Goal: Browse casually: Explore the website without a specific task or goal

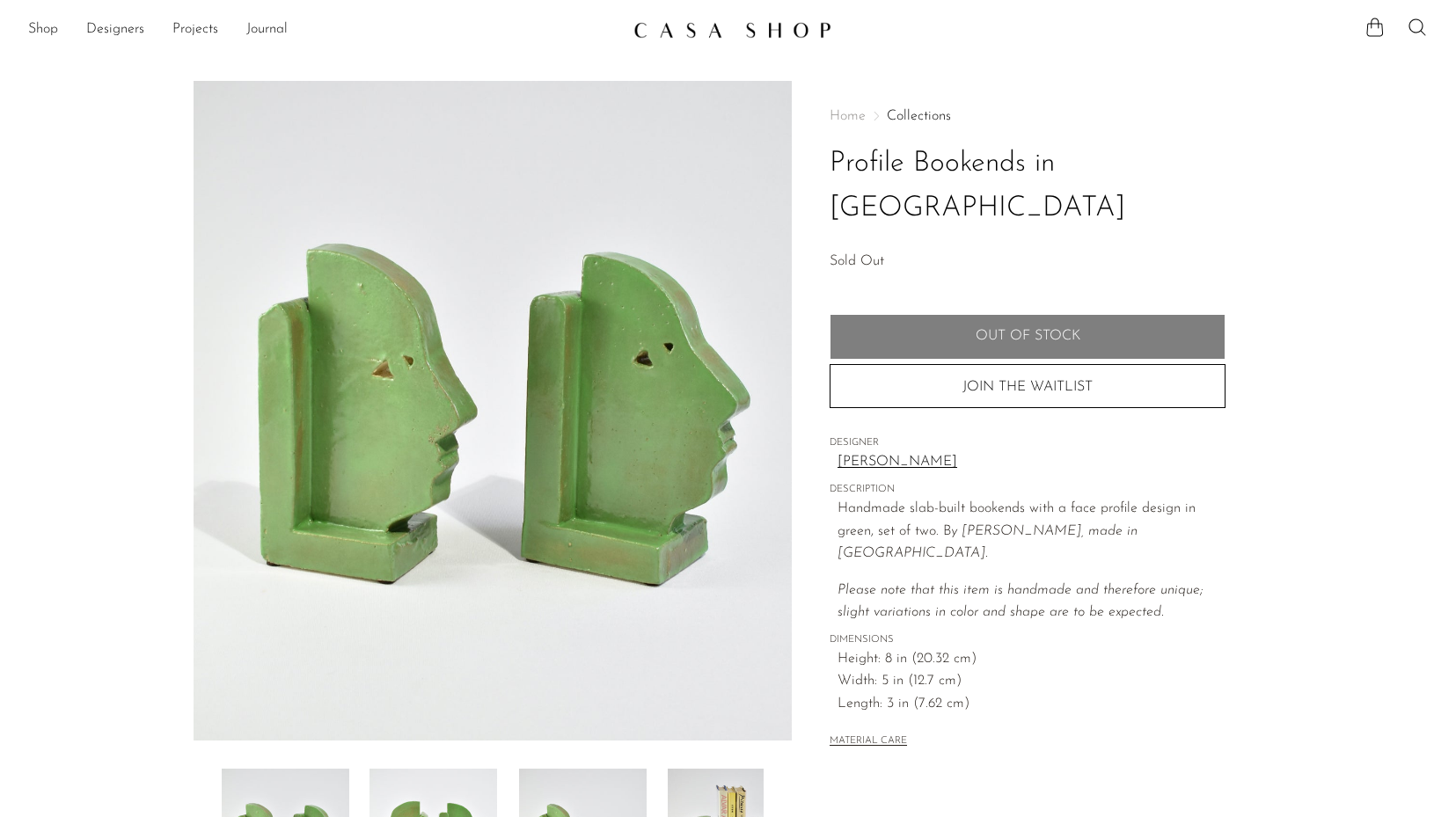
click at [715, 29] on img at bounding box center [732, 30] width 197 height 18
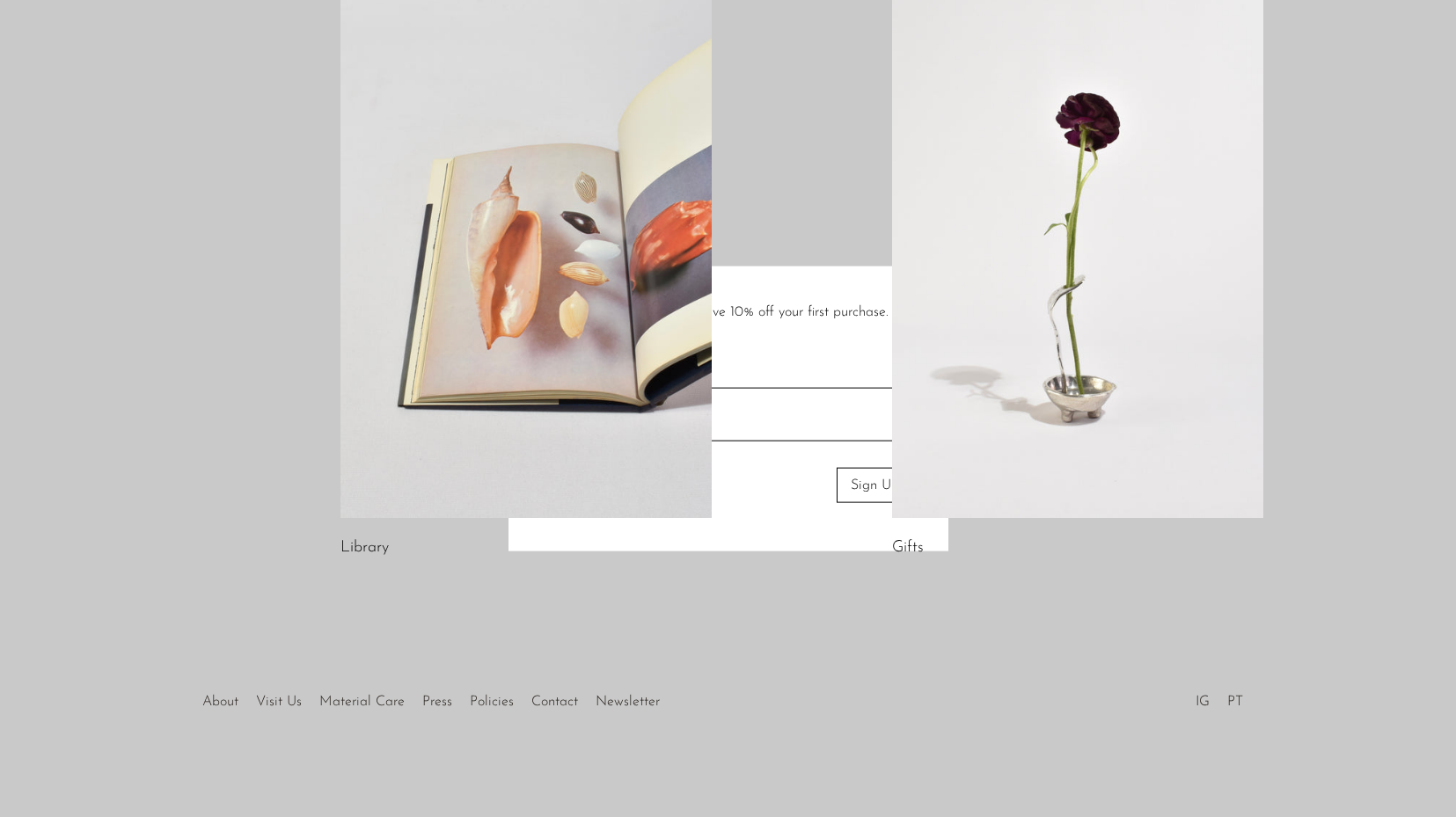
scroll to position [924, 0]
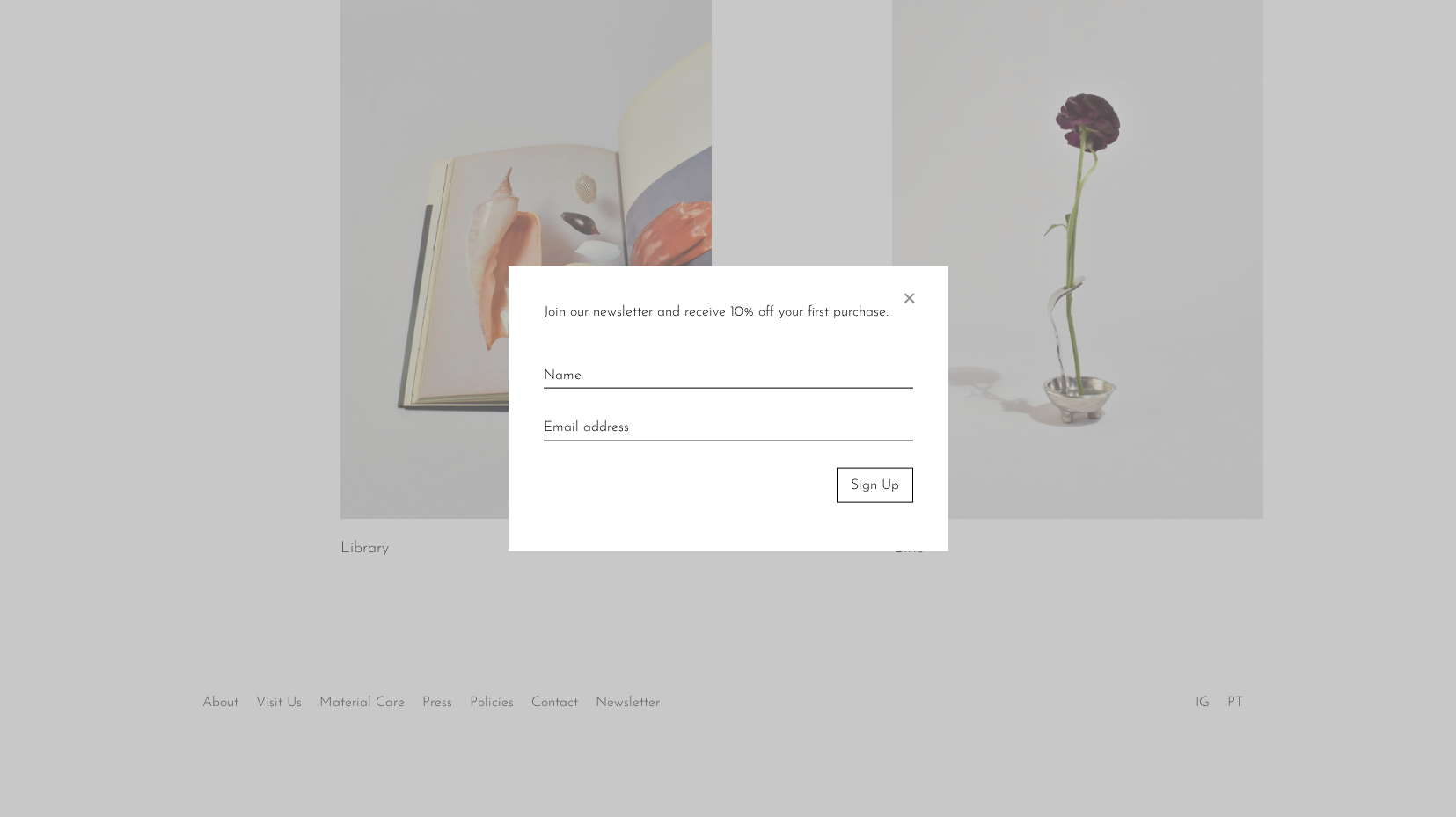
click at [913, 303] on span "×" at bounding box center [909, 293] width 18 height 56
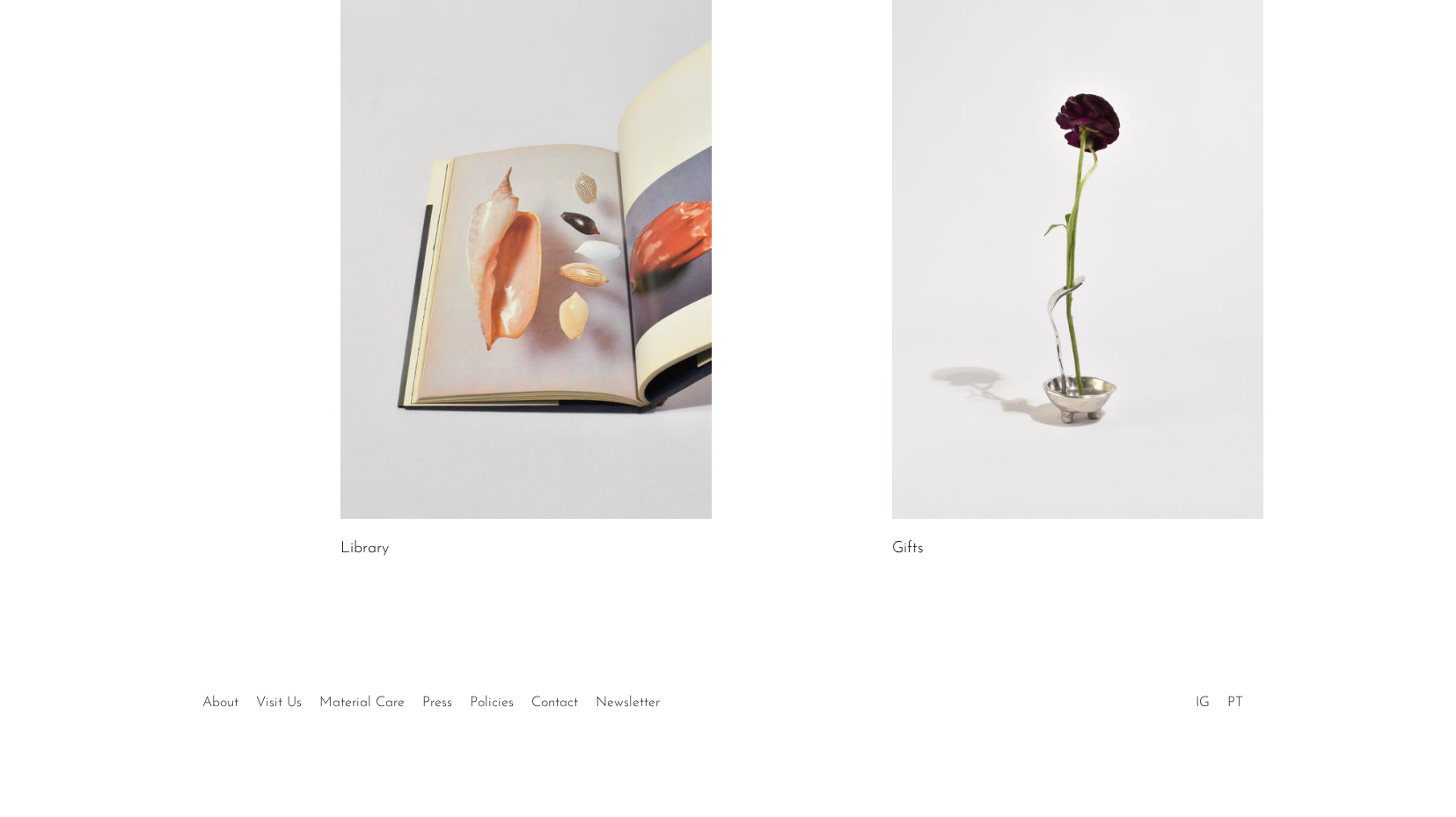
click at [1054, 334] on link at bounding box center [1077, 258] width 371 height 520
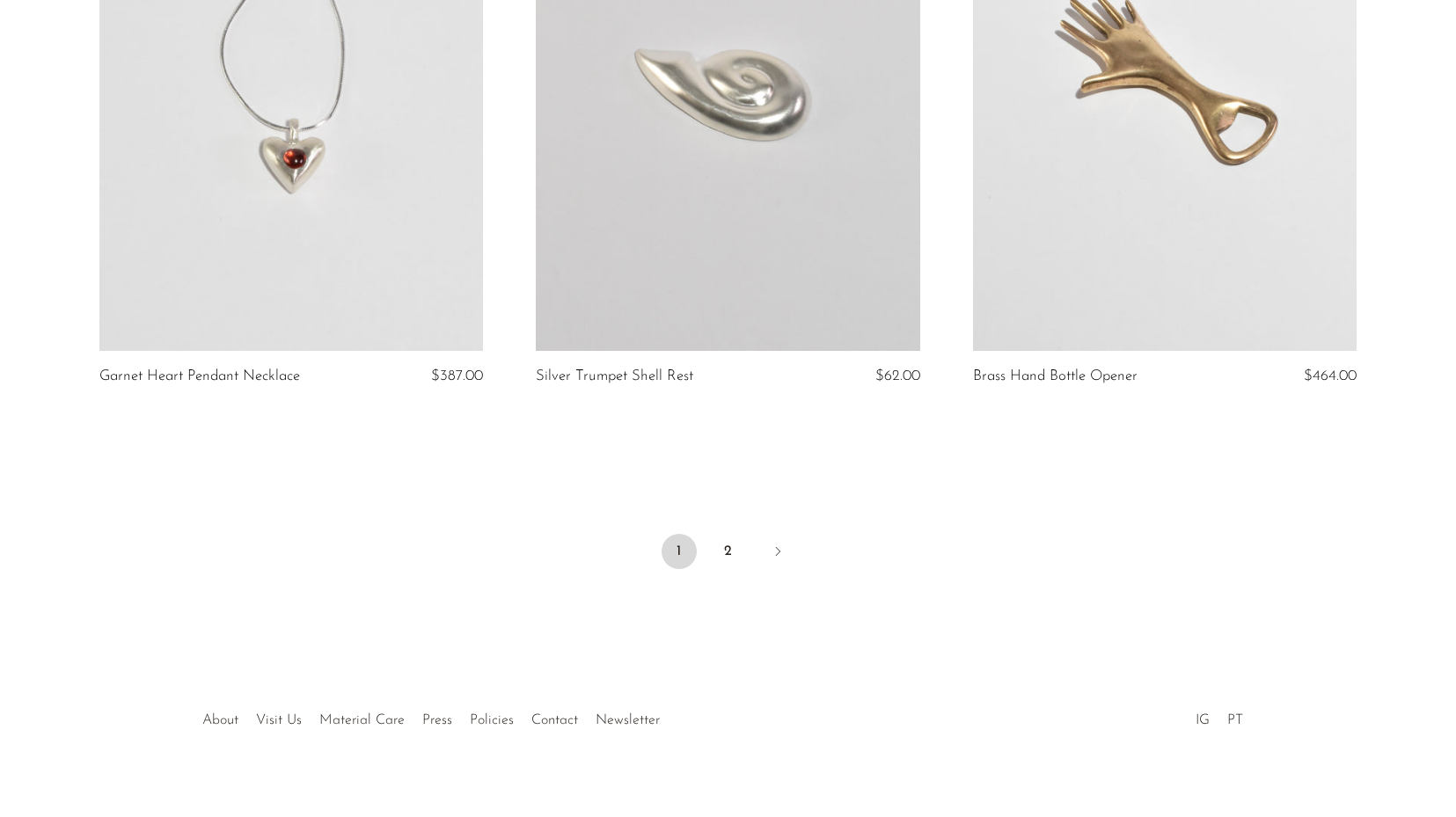
scroll to position [7150, 0]
click at [734, 535] on link "2" at bounding box center [728, 552] width 35 height 35
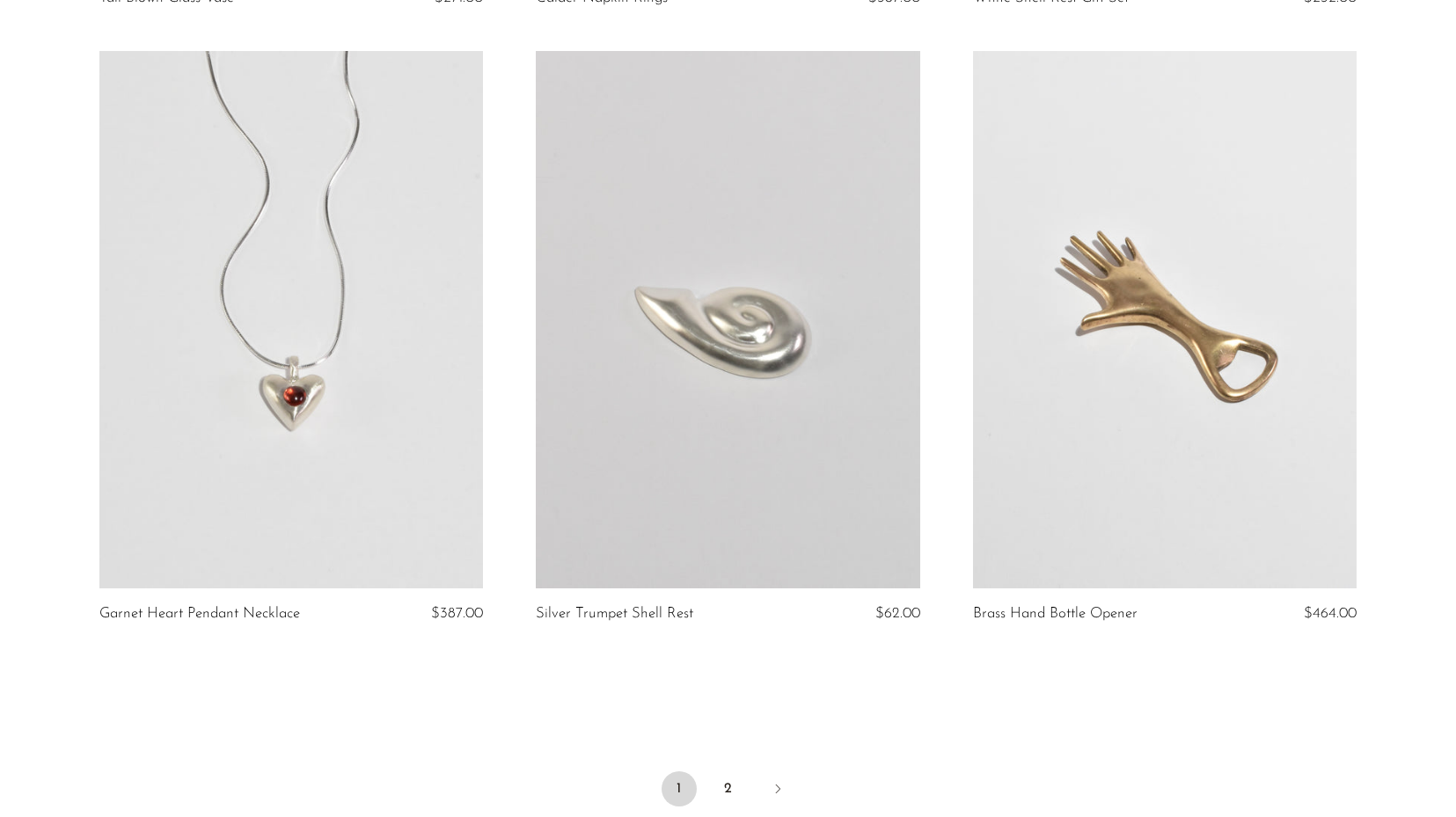
scroll to position [6915, 0]
click at [1197, 412] on link at bounding box center [1165, 317] width 384 height 538
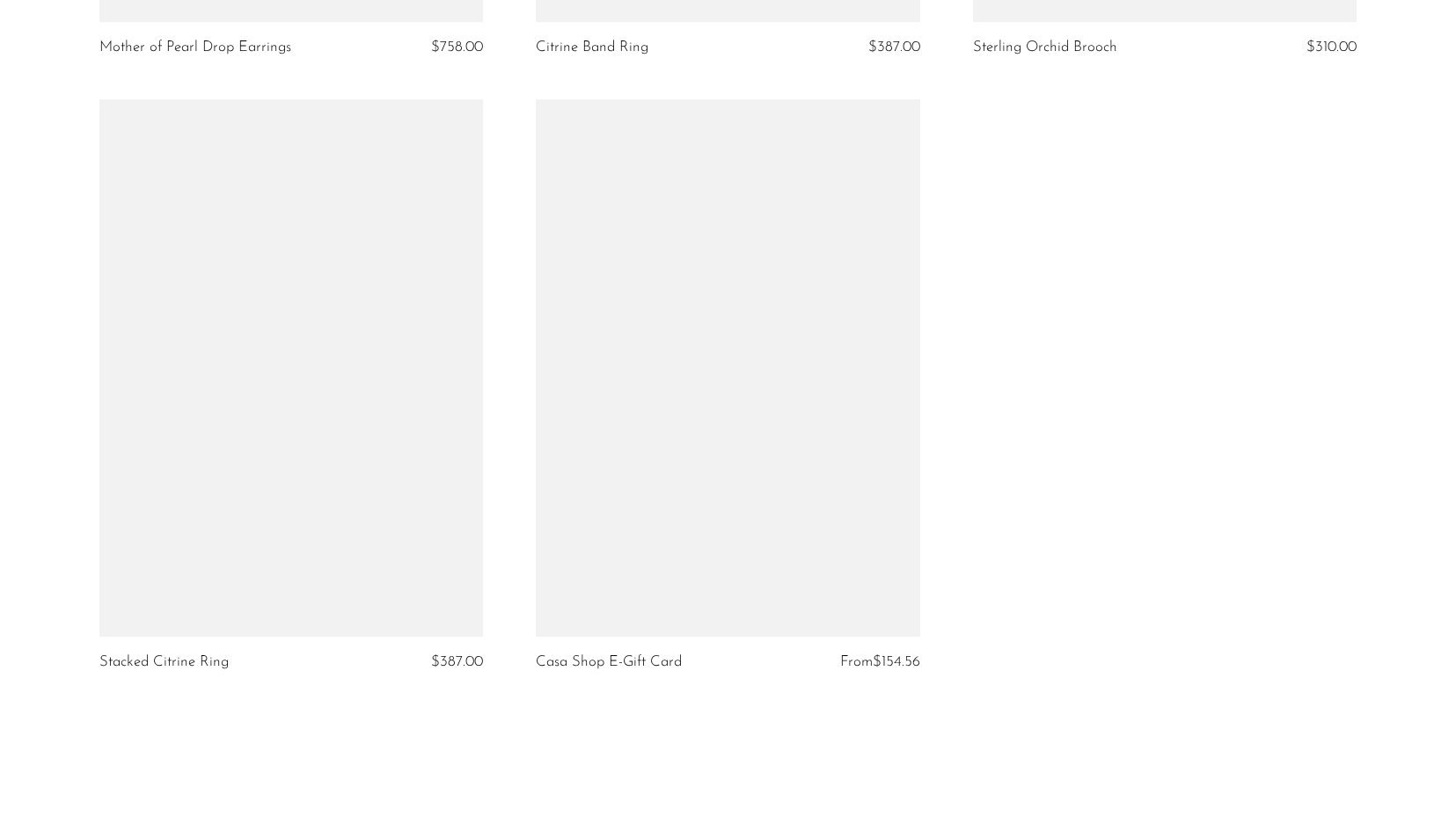
scroll to position [5673, 0]
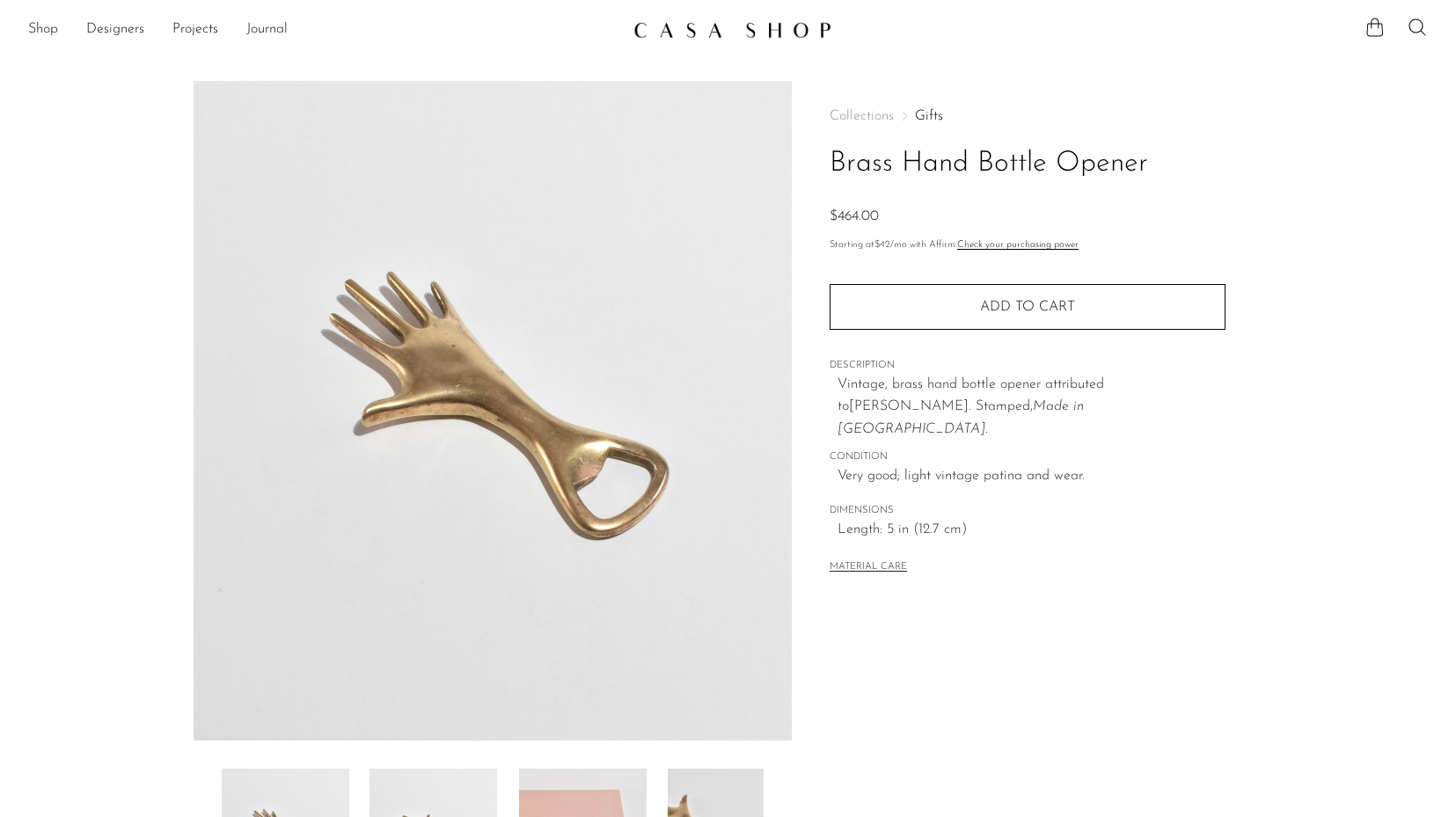
drag, startPoint x: 534, startPoint y: 421, endPoint x: 489, endPoint y: 422, distance: 45.0
click at [489, 422] on img at bounding box center [493, 411] width 599 height 660
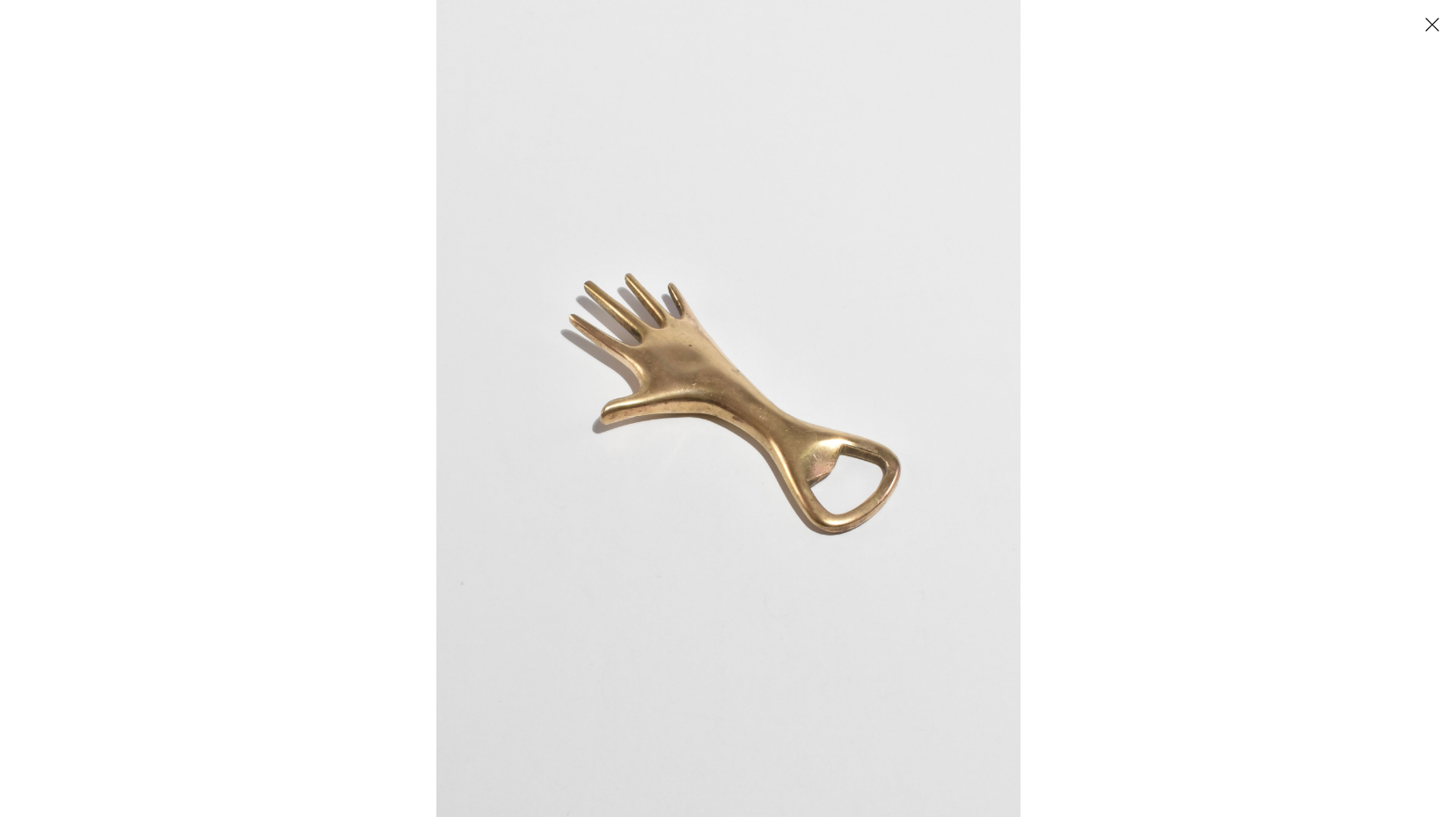
click at [1429, 25] on button "Close" at bounding box center [1431, 24] width 31 height 31
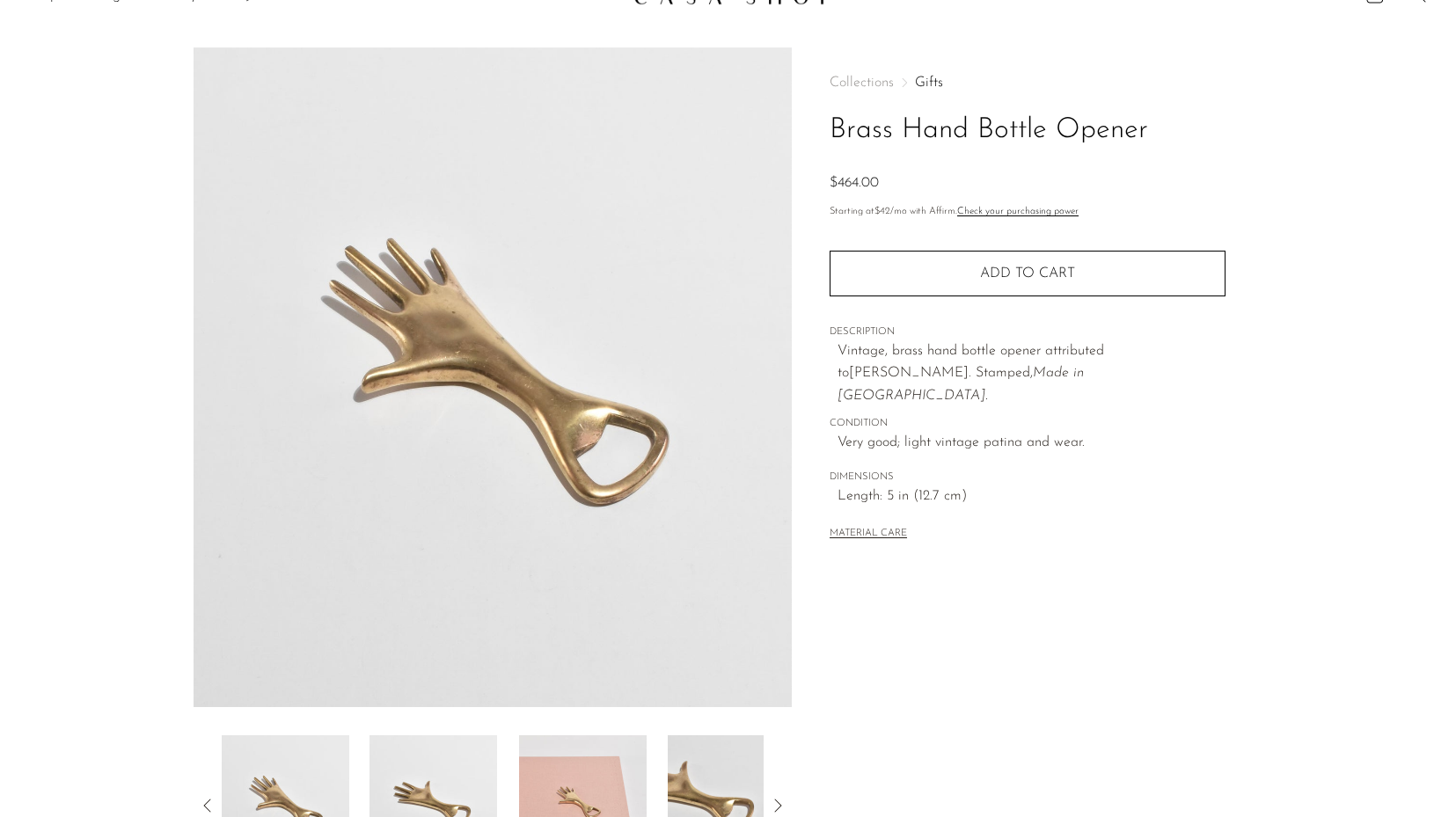
scroll to position [33, 0]
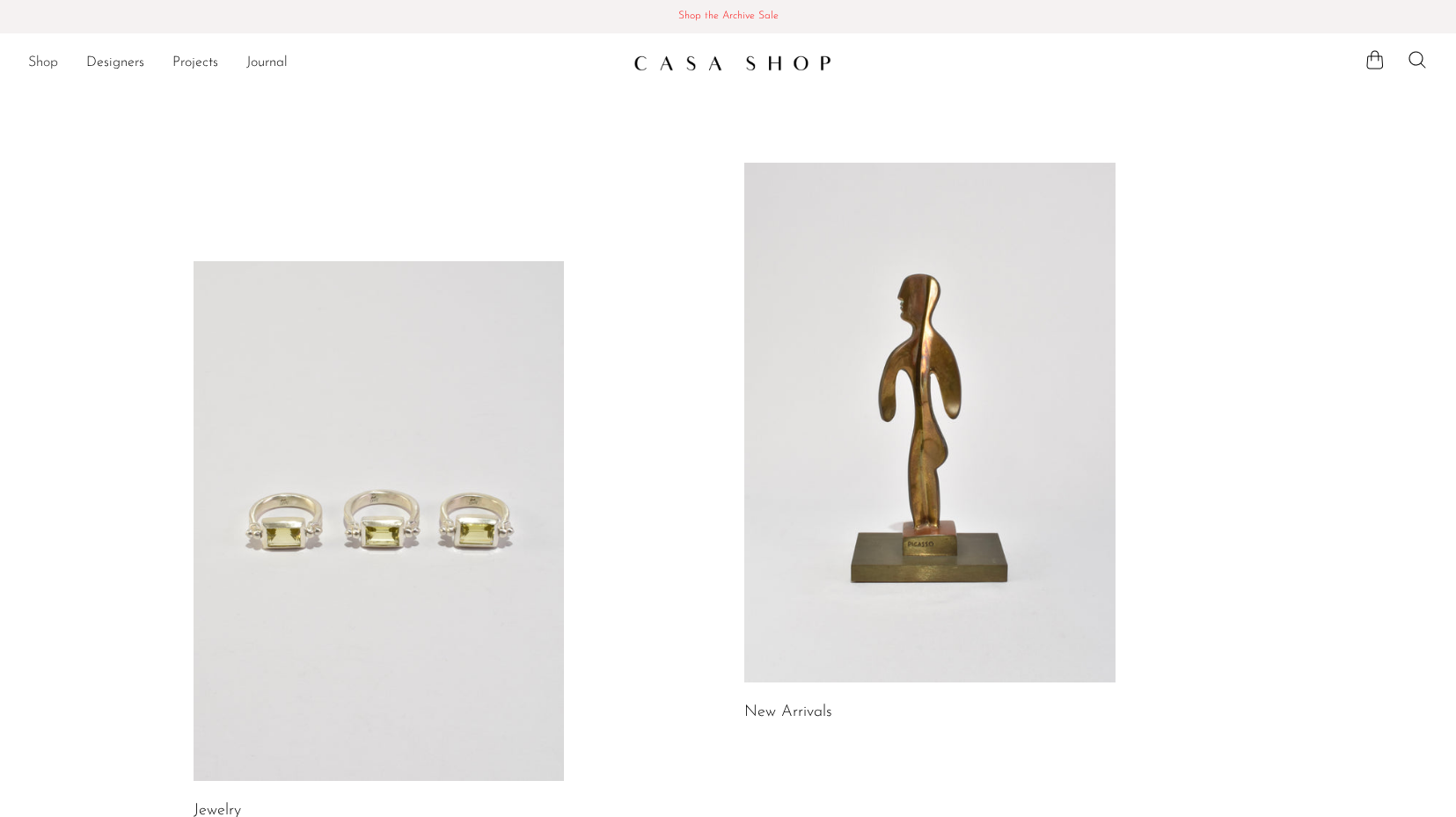
click at [56, 65] on link "Shop" at bounding box center [43, 63] width 30 height 23
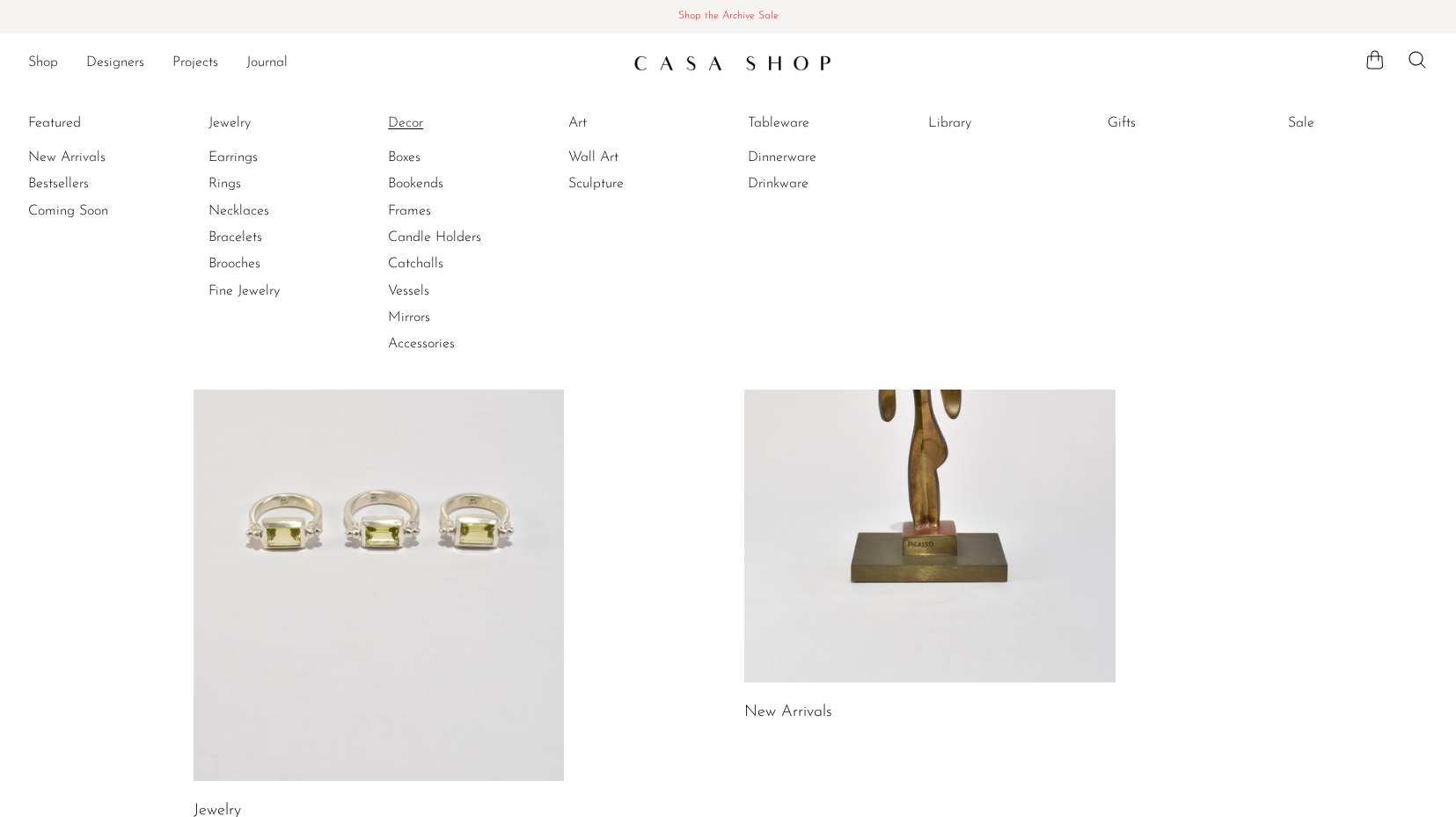
click at [408, 127] on link "Decor" at bounding box center [454, 123] width 132 height 19
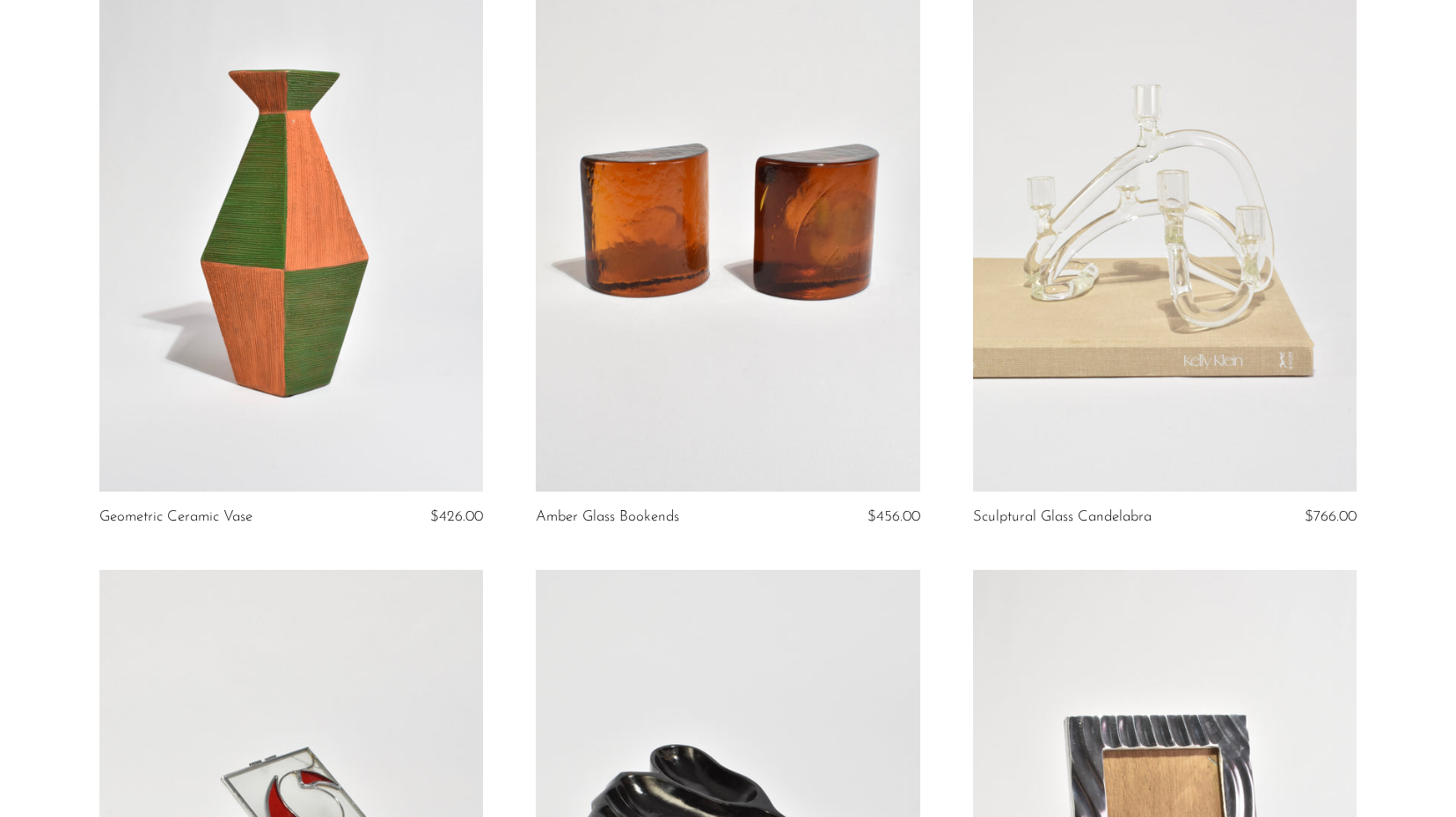
scroll to position [3921, 0]
